Goal: Task Accomplishment & Management: Manage account settings

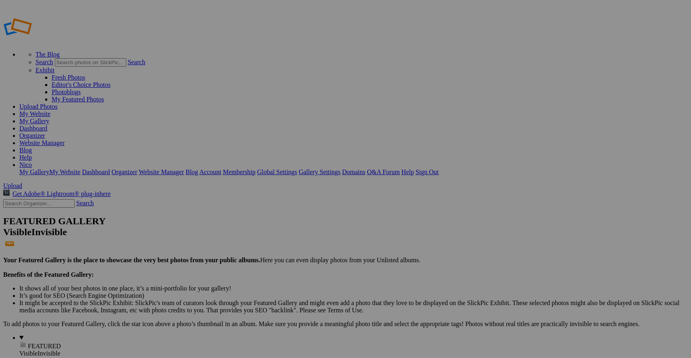
type input "Portraits"
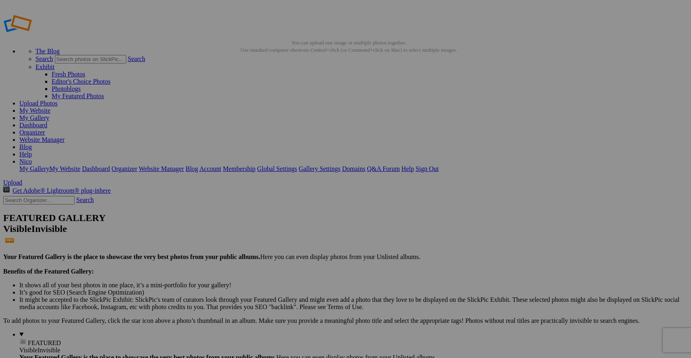
scroll to position [36, 0]
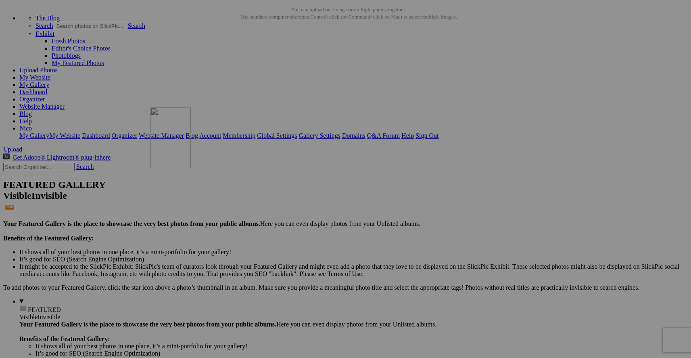
drag, startPoint x: 295, startPoint y: 100, endPoint x: 267, endPoint y: 177, distance: 82.5
drag, startPoint x: 227, startPoint y: 100, endPoint x: 574, endPoint y: 82, distance: 347.9
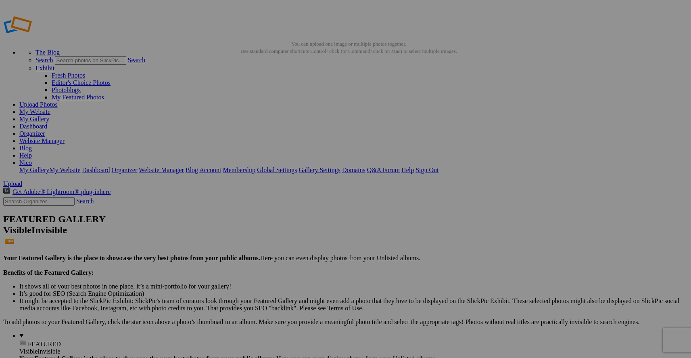
scroll to position [0, 0]
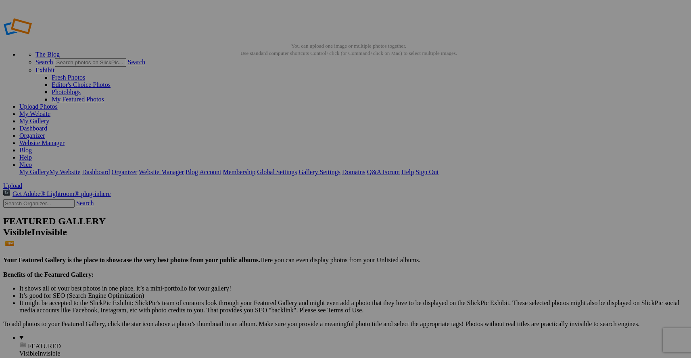
click at [50, 110] on link "My Website" at bounding box center [34, 113] width 31 height 7
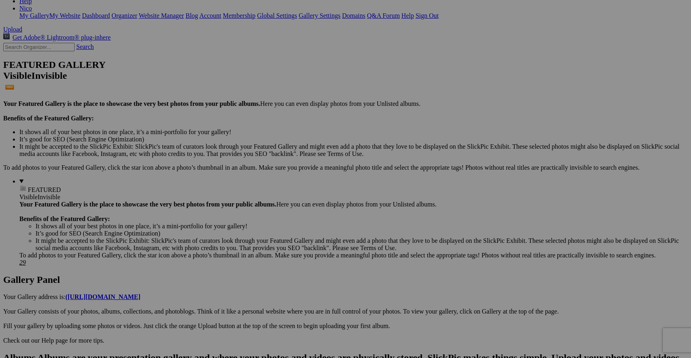
scroll to position [268, 0]
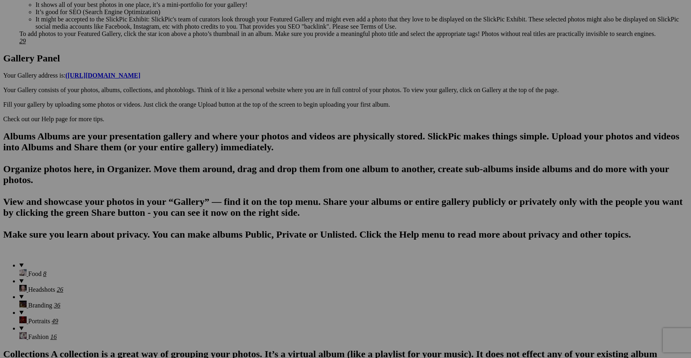
scroll to position [393, 0]
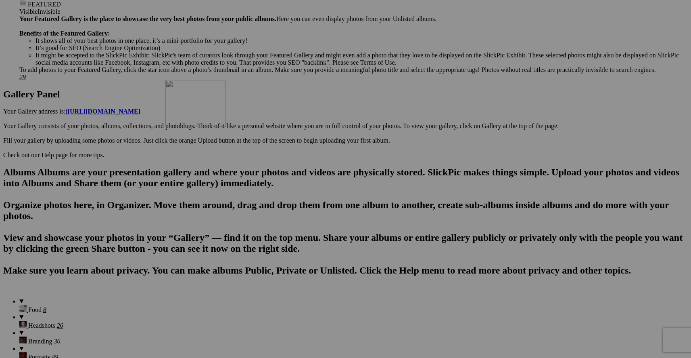
scroll to position [0, 0]
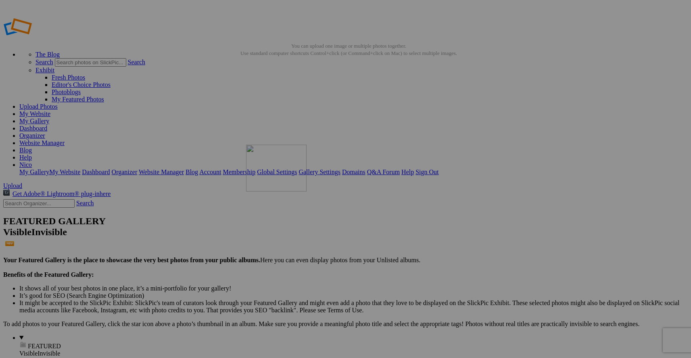
drag, startPoint x: 164, startPoint y: 209, endPoint x: 360, endPoint y: 203, distance: 196.6
type input "Branding"
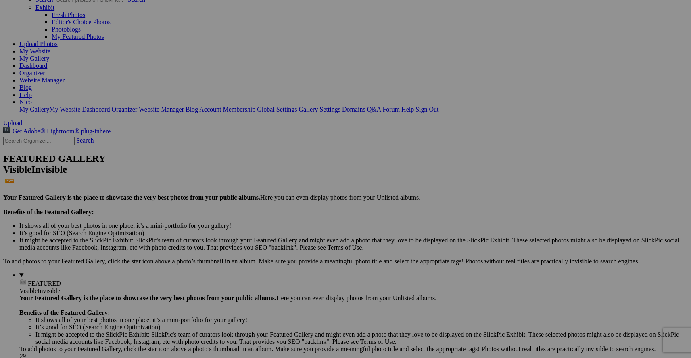
scroll to position [65, 0]
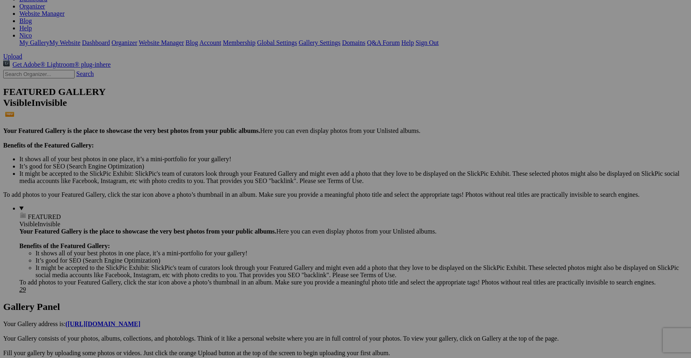
scroll to position [0, 0]
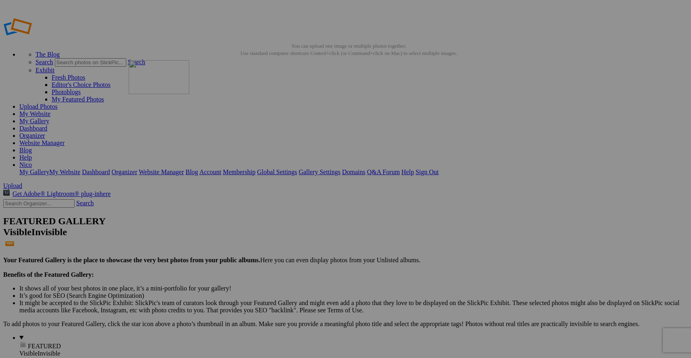
drag, startPoint x: 230, startPoint y: 163, endPoint x: 221, endPoint y: 108, distance: 56.1
drag, startPoint x: 228, startPoint y: 84, endPoint x: 228, endPoint y: 101, distance: 16.6
drag, startPoint x: 199, startPoint y: 98, endPoint x: 227, endPoint y: 98, distance: 28.2
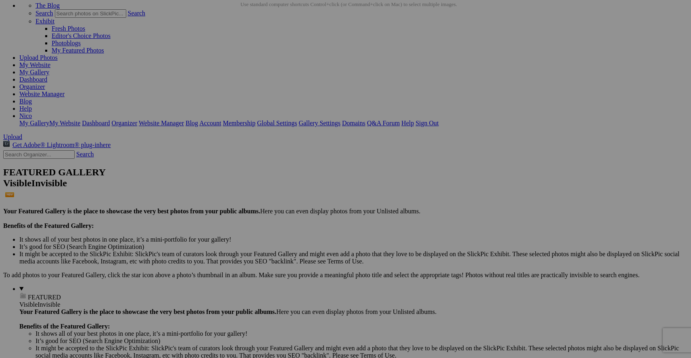
scroll to position [257, 0]
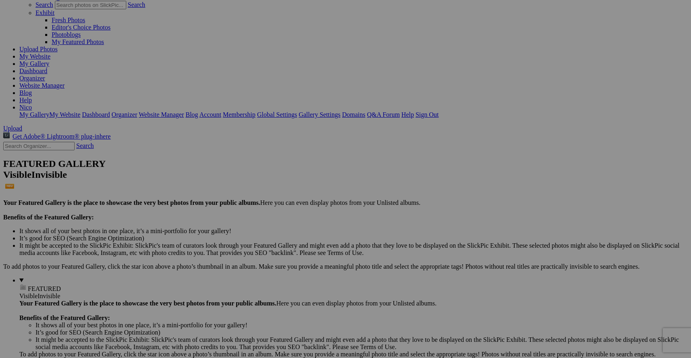
scroll to position [0, 0]
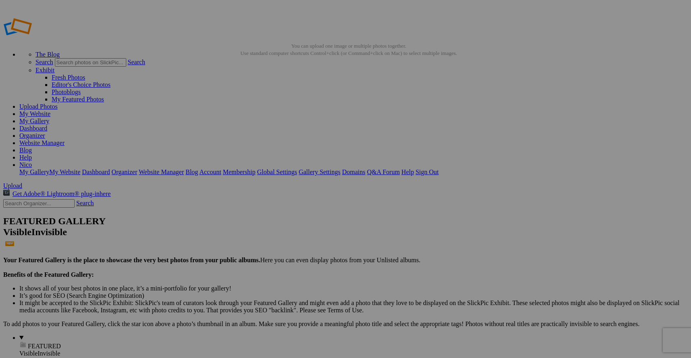
type input "Branding"
drag, startPoint x: 225, startPoint y: 125, endPoint x: 209, endPoint y: 113, distance: 19.9
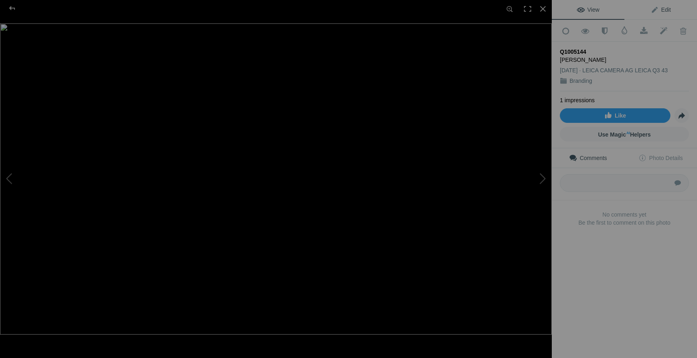
click at [669, 11] on link "Edit" at bounding box center [661, 9] width 73 height 19
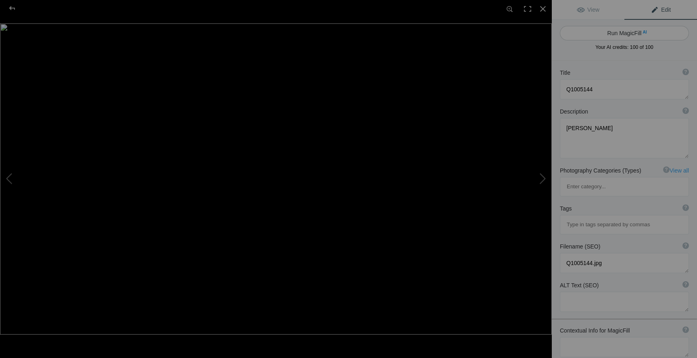
click at [636, 32] on button "Run MagicFill AI" at bounding box center [624, 33] width 129 height 15
type textarea "Elegant Portrait of a Woman in a Green Dress"
type textarea "This striking portrait captures a woman seated gracefully in a stylish chair, d…"
type textarea "elegant-portrait-woman-green-dress.jpg"
type textarea "A woman in a green dress seated in a stylish chair, illuminated by soft studio …"
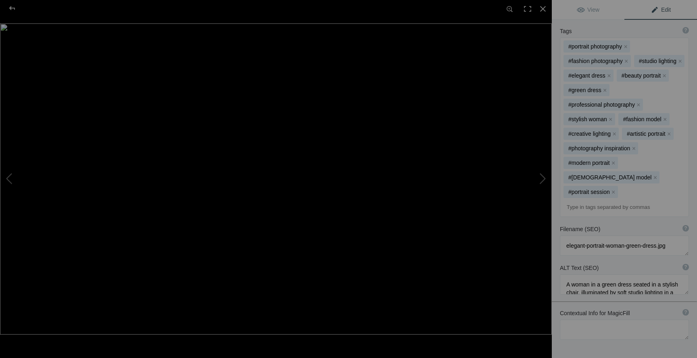
scroll to position [212, 0]
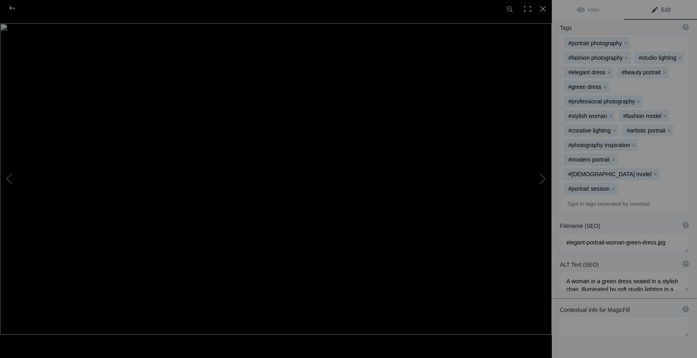
click at [438, 157] on img at bounding box center [276, 178] width 552 height 311
click at [541, 175] on button at bounding box center [521, 179] width 61 height 129
type textarea "airplane -senior- photography"
type textarea "Nico salgado"
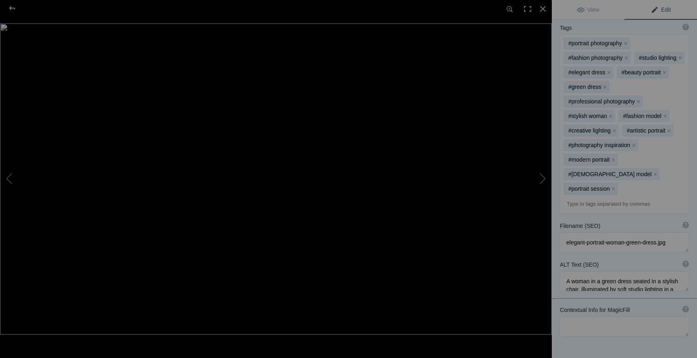
type textarea "Senior shoot- airplane-michigan-airport-nico-salgado-photo"
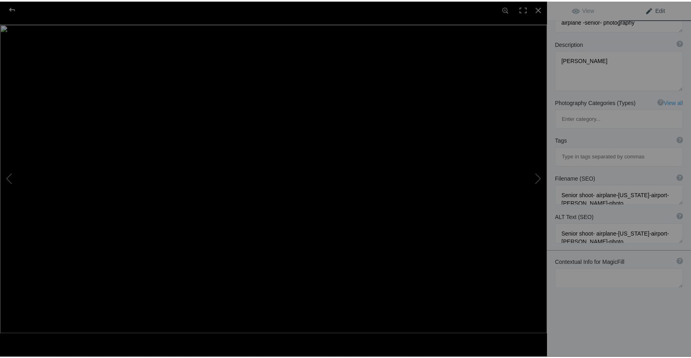
scroll to position [61, 0]
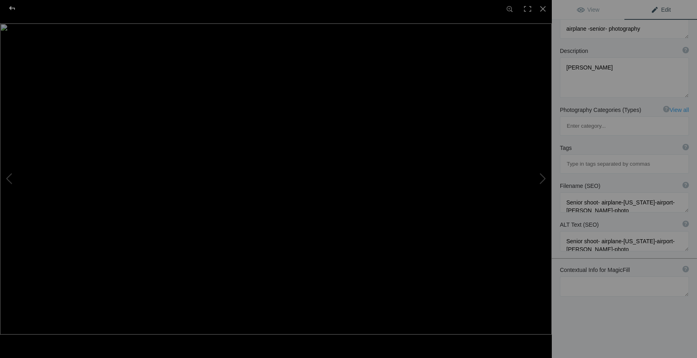
click at [14, 11] on div at bounding box center [12, 8] width 29 height 16
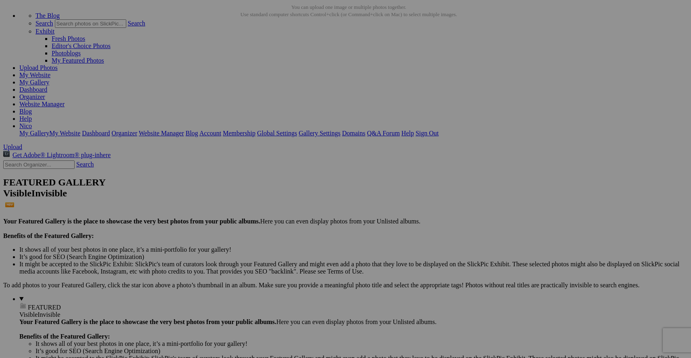
scroll to position [38, 0]
drag, startPoint x: 157, startPoint y: 310, endPoint x: 273, endPoint y: 80, distance: 257.5
drag, startPoint x: 234, startPoint y: 297, endPoint x: 353, endPoint y: 86, distance: 242.7
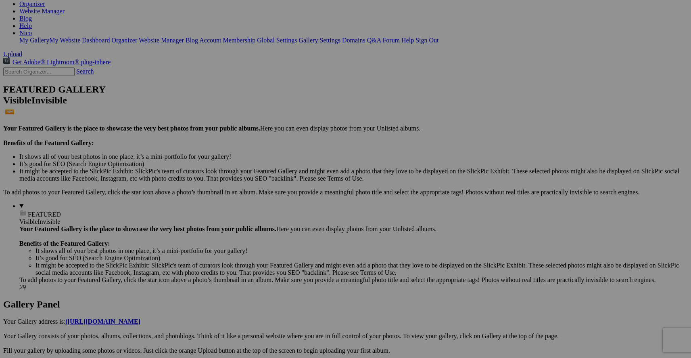
scroll to position [4, 0]
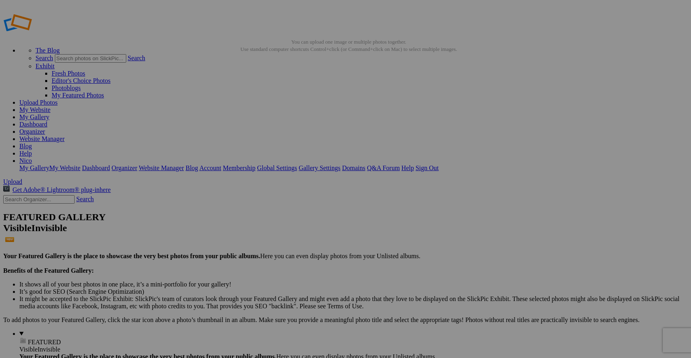
click at [49, 113] on link "My Gallery" at bounding box center [34, 116] width 30 height 7
